Goal: Find specific page/section: Find specific page/section

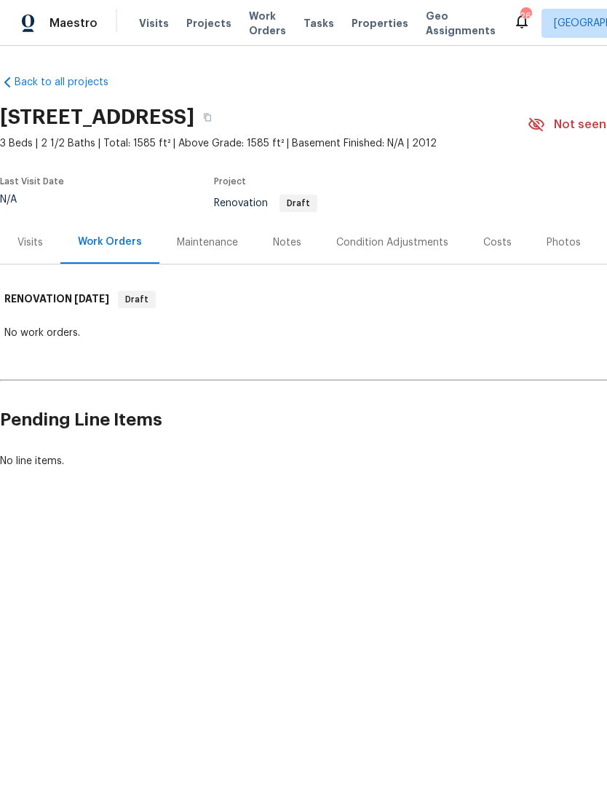
click at [39, 223] on div "Visits" at bounding box center [30, 242] width 60 height 43
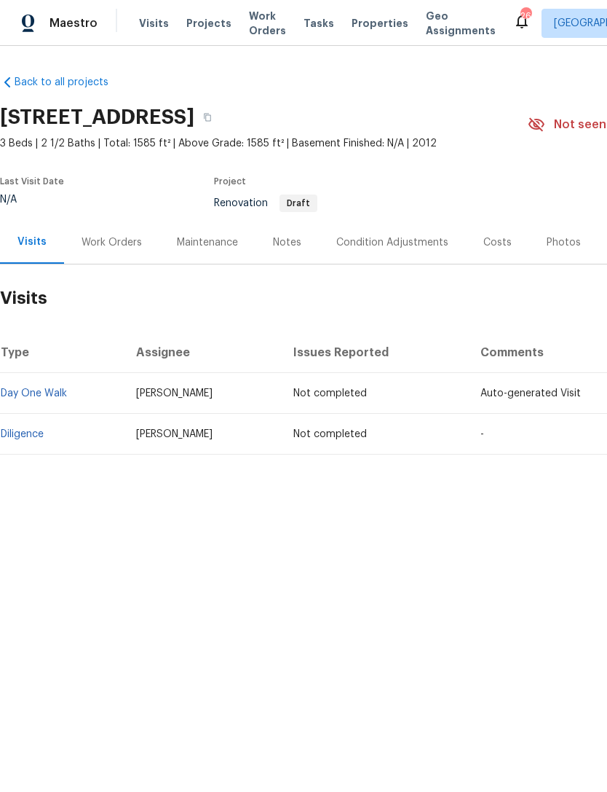
click at [406, 234] on div "Condition Adjustments" at bounding box center [392, 242] width 147 height 43
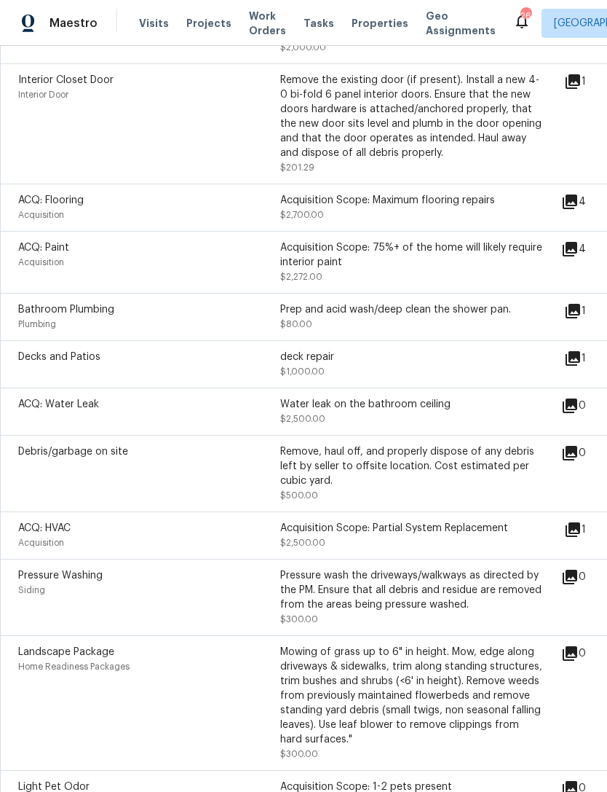
scroll to position [401, 0]
click at [578, 365] on icon at bounding box center [573, 357] width 15 height 15
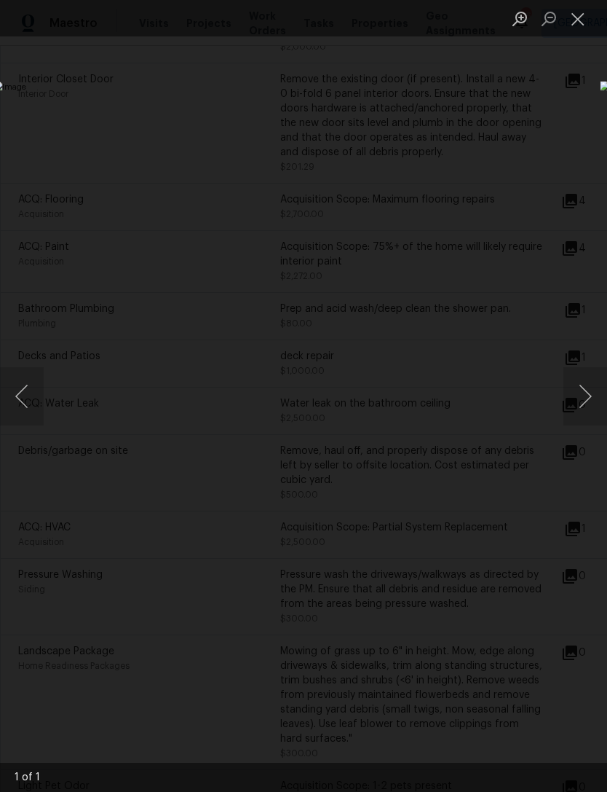
click at [585, 408] on button "Next image" at bounding box center [586, 396] width 44 height 58
click at [25, 396] on button "Previous image" at bounding box center [22, 396] width 44 height 58
click at [580, 23] on button "Close lightbox" at bounding box center [578, 18] width 29 height 25
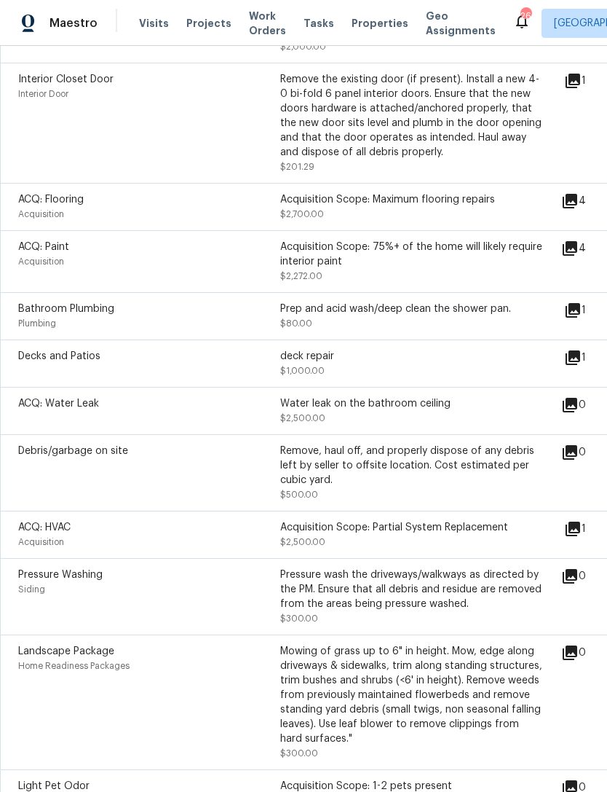
click at [574, 406] on icon at bounding box center [570, 405] width 15 height 15
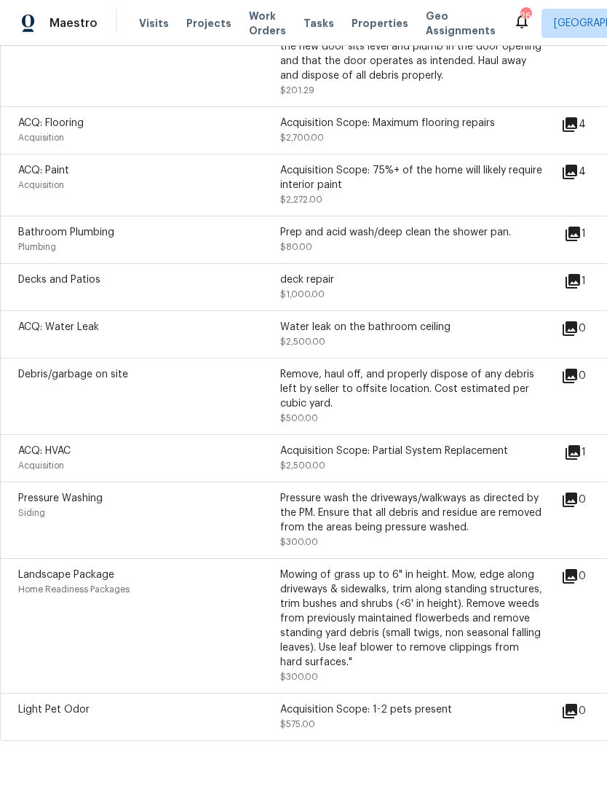
scroll to position [477, 0]
click at [573, 468] on div "1" at bounding box center [599, 458] width 68 height 29
click at [578, 454] on icon at bounding box center [573, 453] width 15 height 15
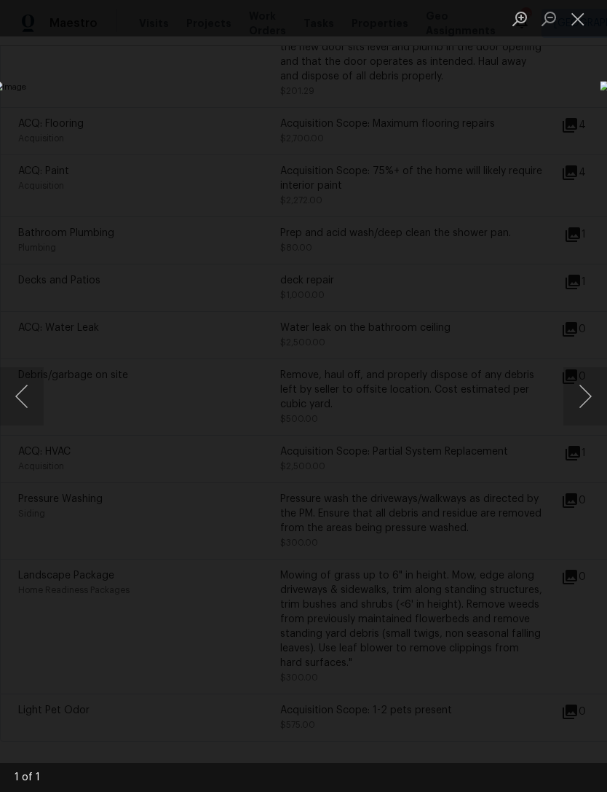
click at [579, 20] on button "Close lightbox" at bounding box center [578, 18] width 29 height 25
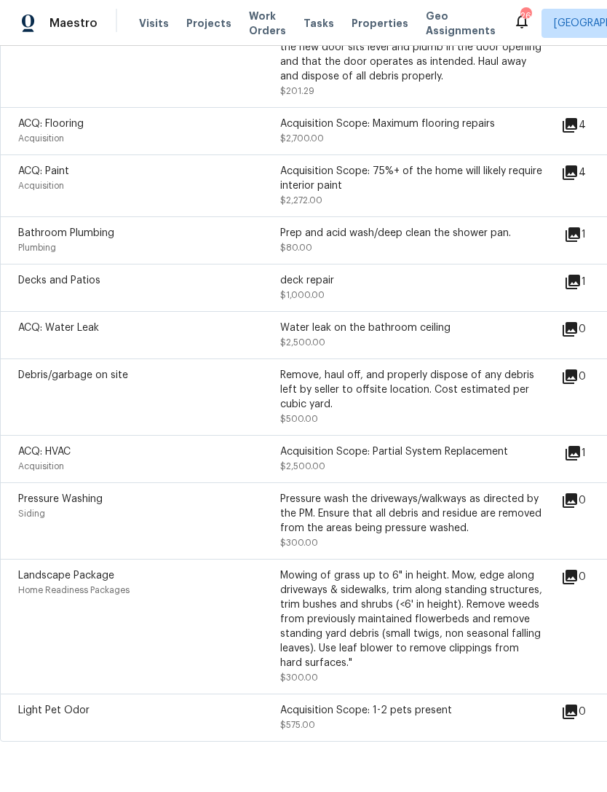
scroll to position [47, 0]
